Goal: Ask a question

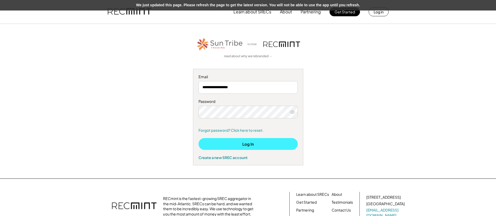
click at [253, 145] on button "Log In" at bounding box center [247, 144] width 99 height 12
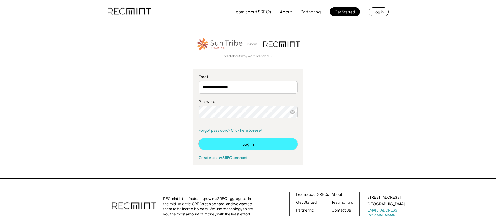
click at [256, 142] on button "Log In" at bounding box center [247, 144] width 99 height 12
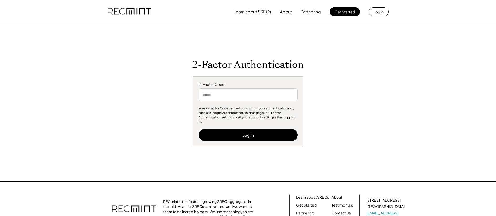
click at [244, 97] on input "input" at bounding box center [247, 94] width 99 height 13
click at [233, 96] on input "input" at bounding box center [247, 94] width 99 height 13
type input "******"
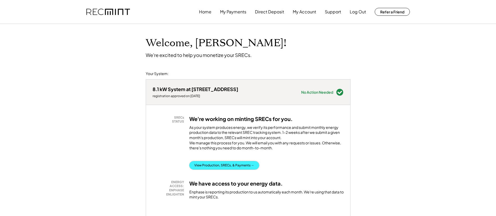
click at [238, 169] on button "View Production, SRECs, & Payments →" at bounding box center [224, 165] width 70 height 8
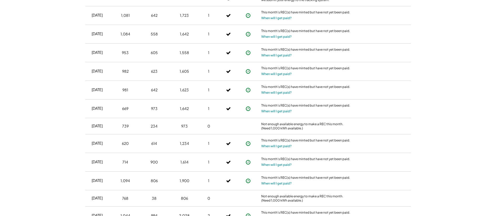
scroll to position [180, 0]
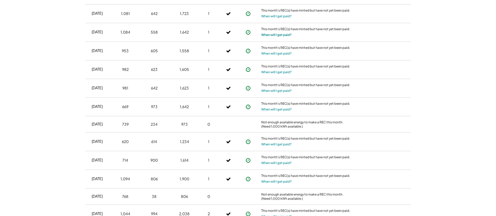
click at [282, 35] on button "When will I get paid?" at bounding box center [276, 34] width 30 height 5
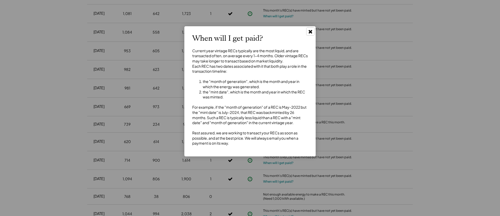
click at [310, 32] on use at bounding box center [310, 32] width 4 height 4
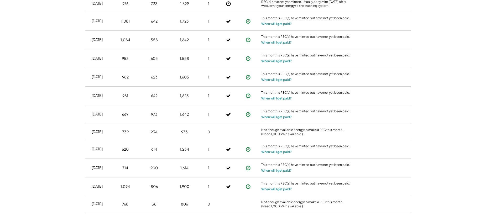
scroll to position [0, 0]
